Goal: Transaction & Acquisition: Purchase product/service

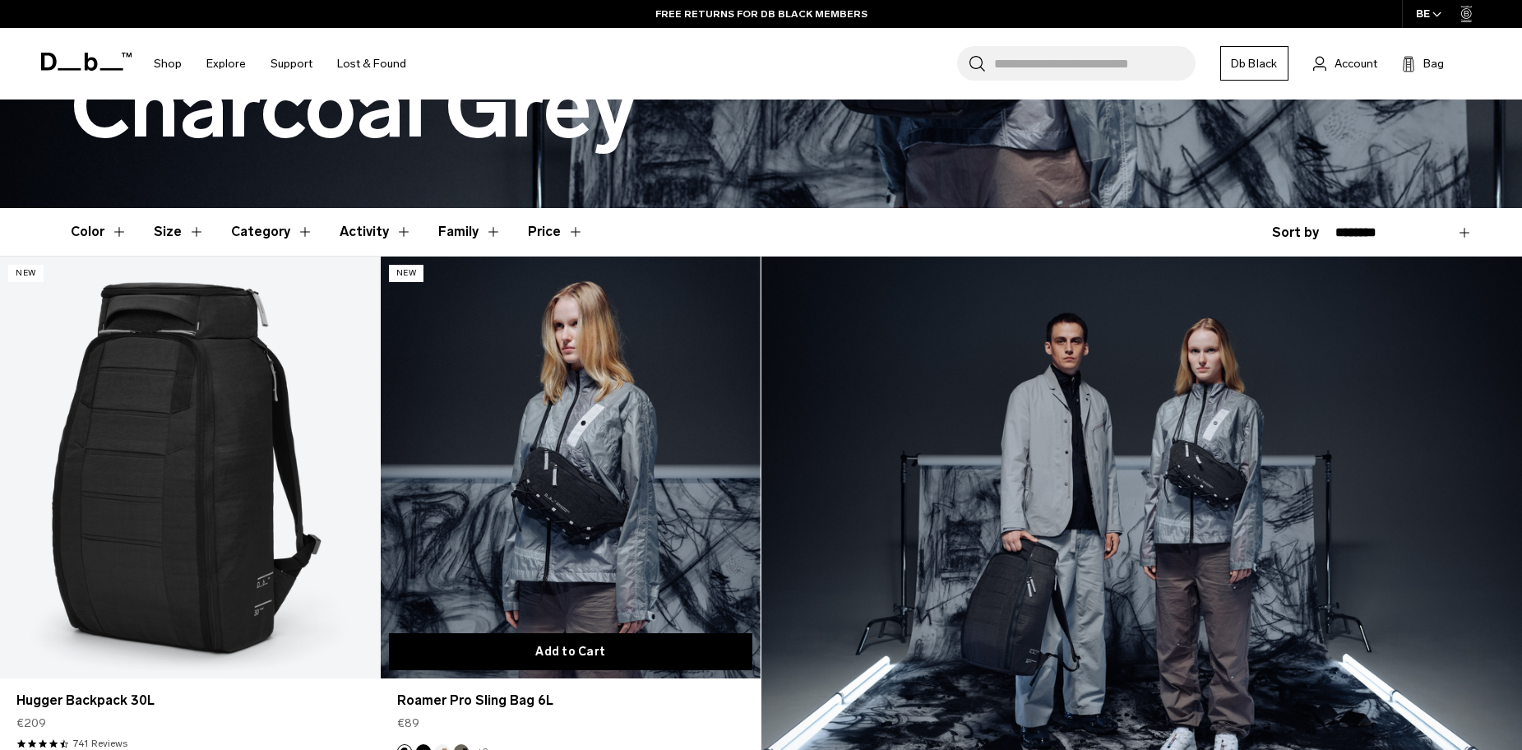
scroll to position [329, 0]
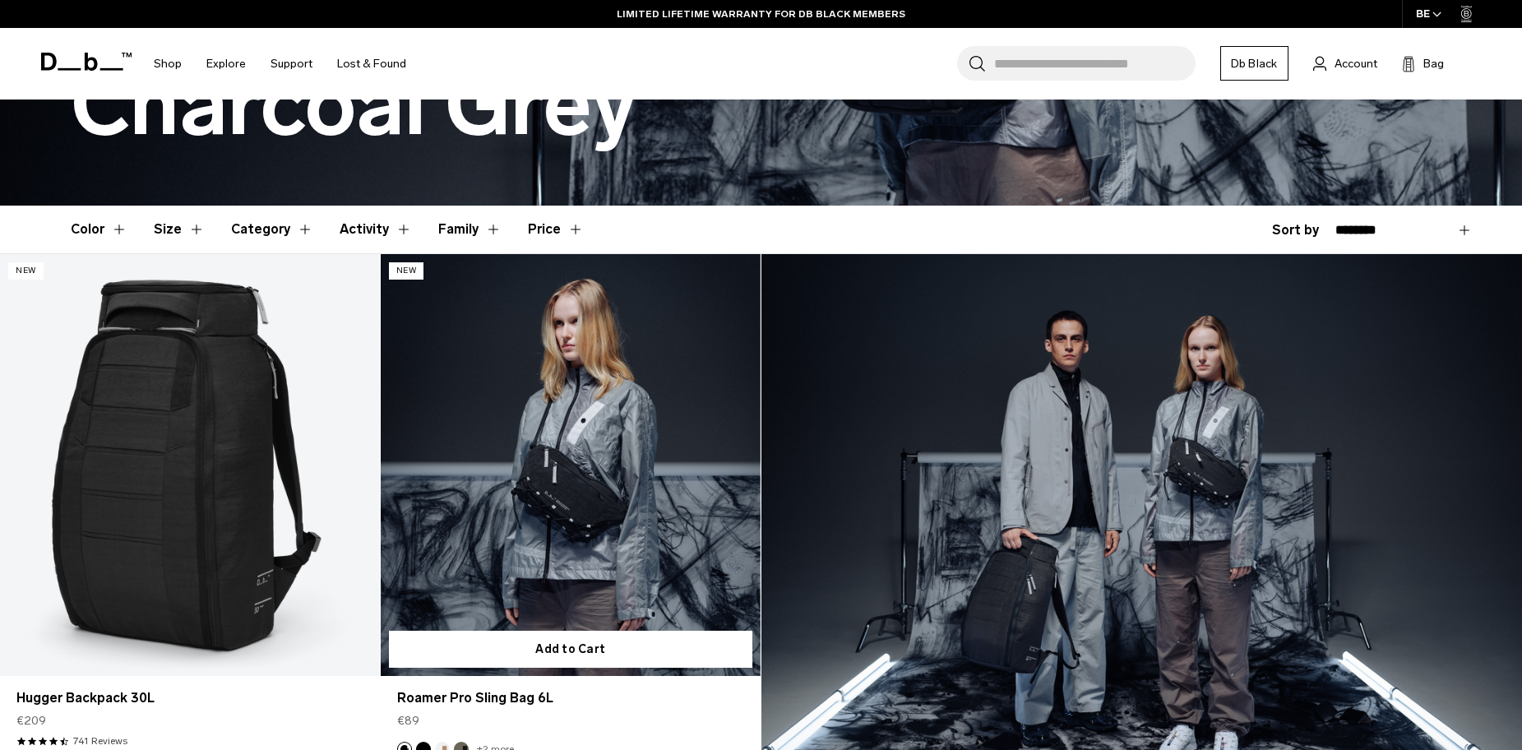
click at [620, 538] on link "Roamer Pro Sling Bag 6L" at bounding box center [571, 465] width 380 height 422
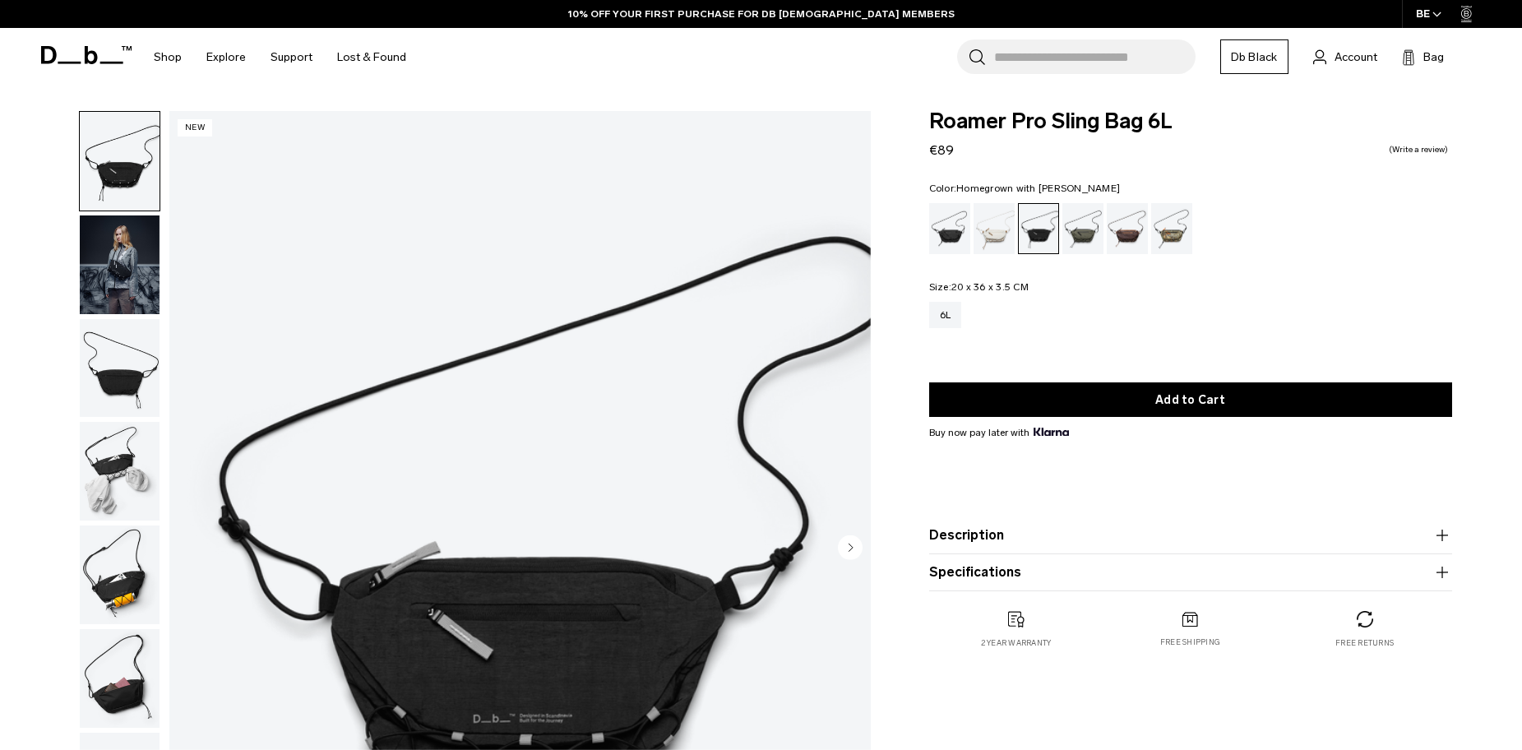
click at [1123, 232] on div "Homegrown with Lu" at bounding box center [1128, 228] width 42 height 51
